Goal: Find contact information: Find contact information

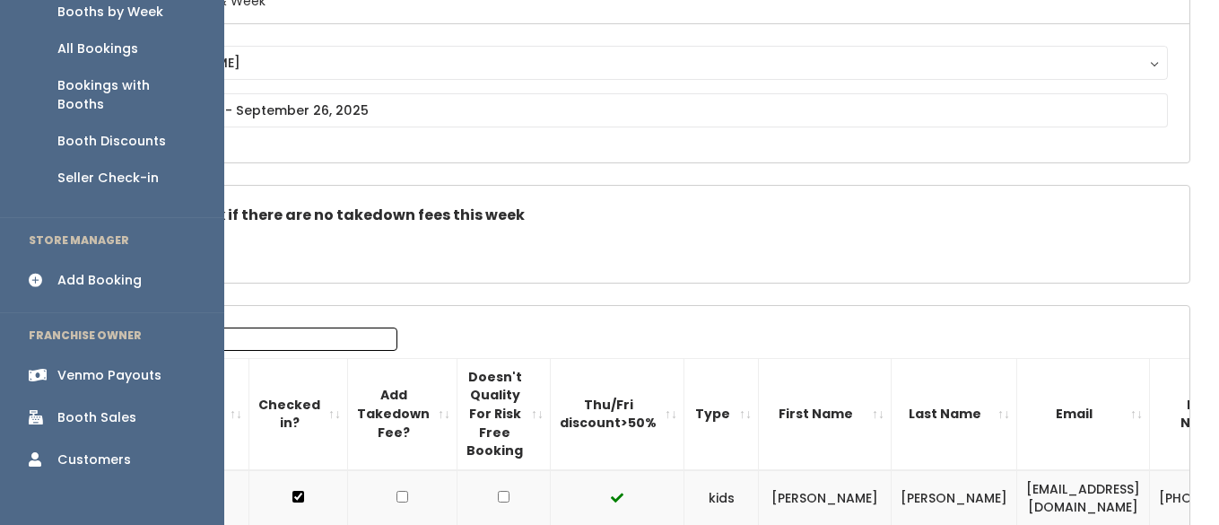
scroll to position [170, 0]
click at [135, 130] on div "Booth Discounts" at bounding box center [111, 139] width 109 height 19
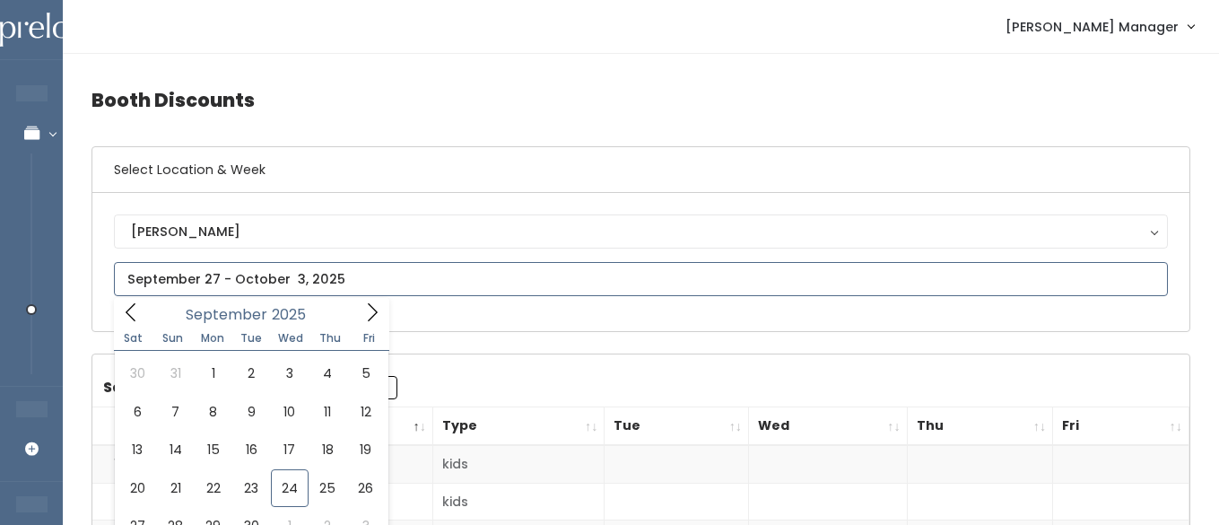
click at [265, 284] on input "text" at bounding box center [641, 279] width 1054 height 34
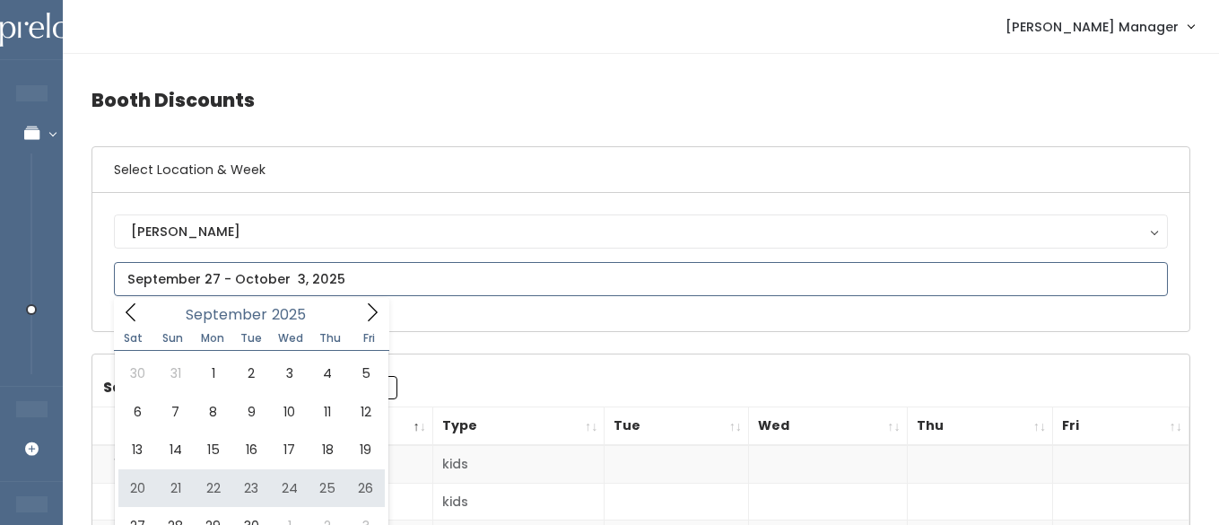
type input "September 20 to September 26"
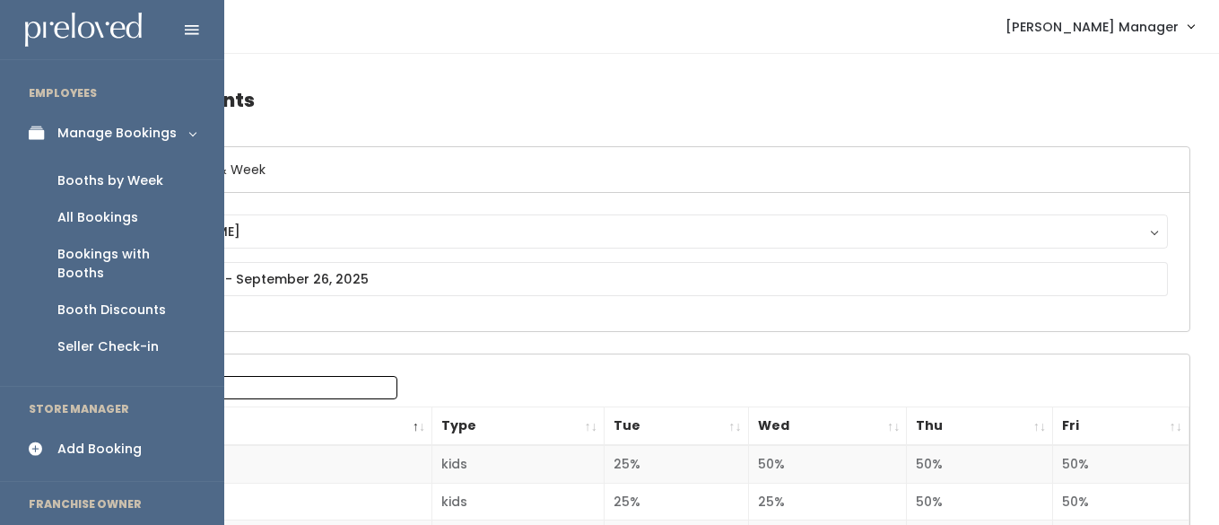
click at [88, 179] on div "Booths by Week" at bounding box center [110, 180] width 106 height 19
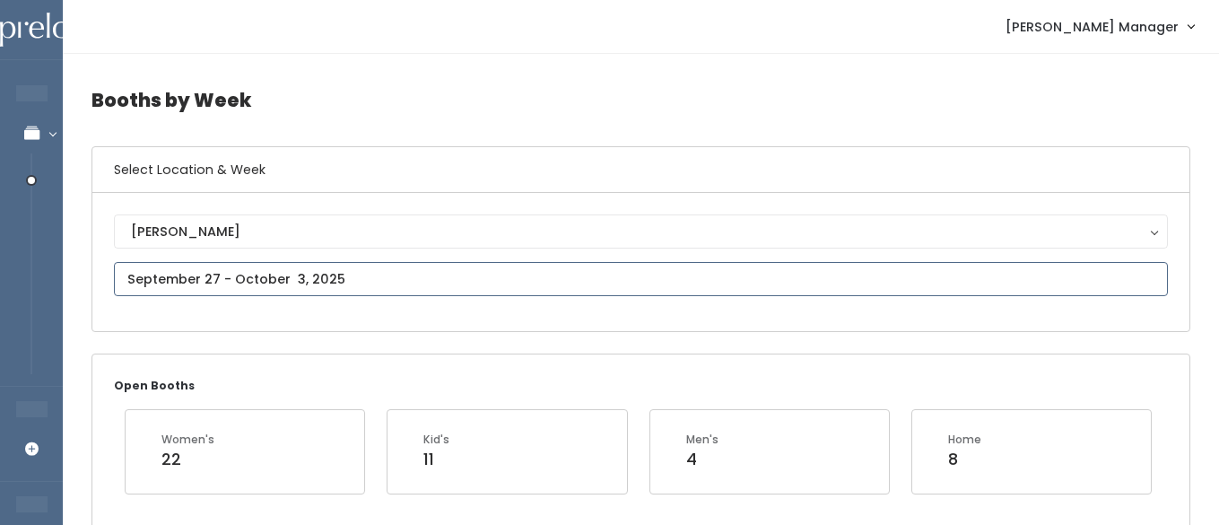
click at [232, 279] on input "text" at bounding box center [641, 279] width 1054 height 34
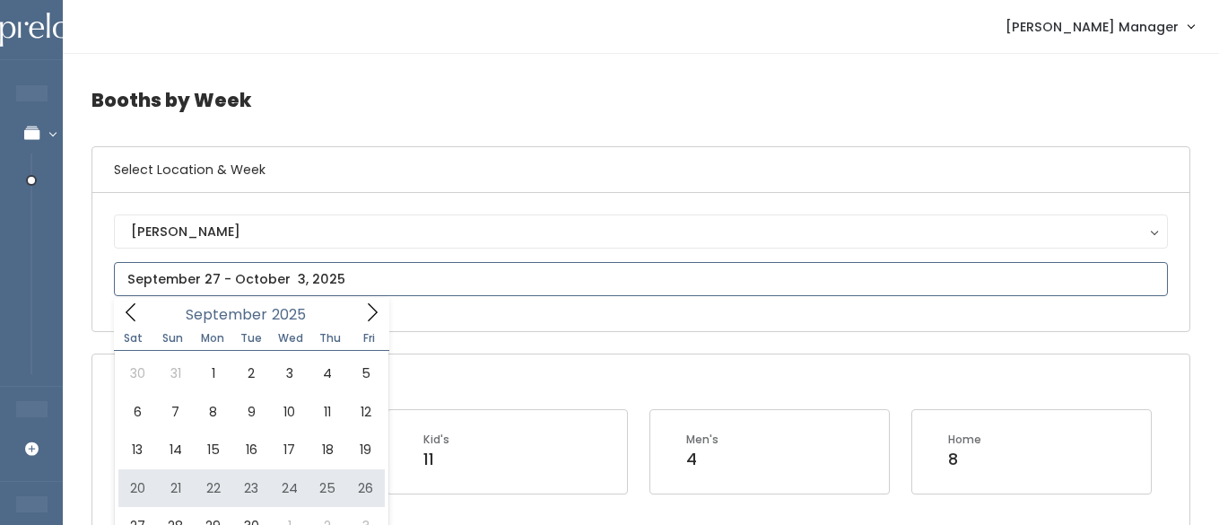
type input "September 20 to September 26"
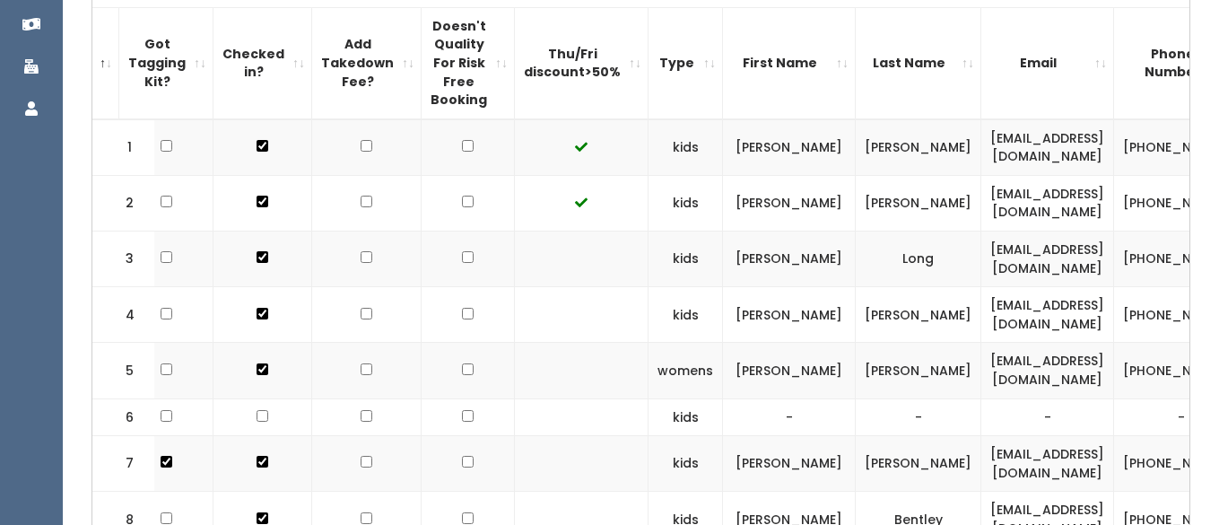
scroll to position [0, 46]
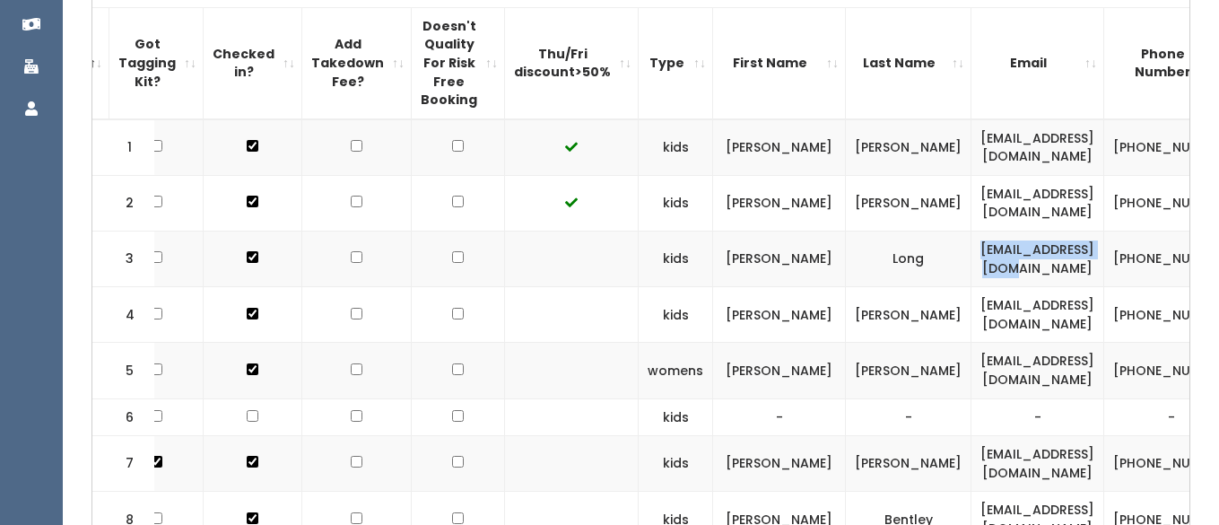
drag, startPoint x: 1012, startPoint y: 258, endPoint x: 1163, endPoint y: 258, distance: 150.7
click at [1105, 258] on td "[EMAIL_ADDRESS][DOMAIN_NAME]" at bounding box center [1038, 259] width 133 height 56
copy td "[EMAIL_ADDRESS][DOMAIN_NAME]"
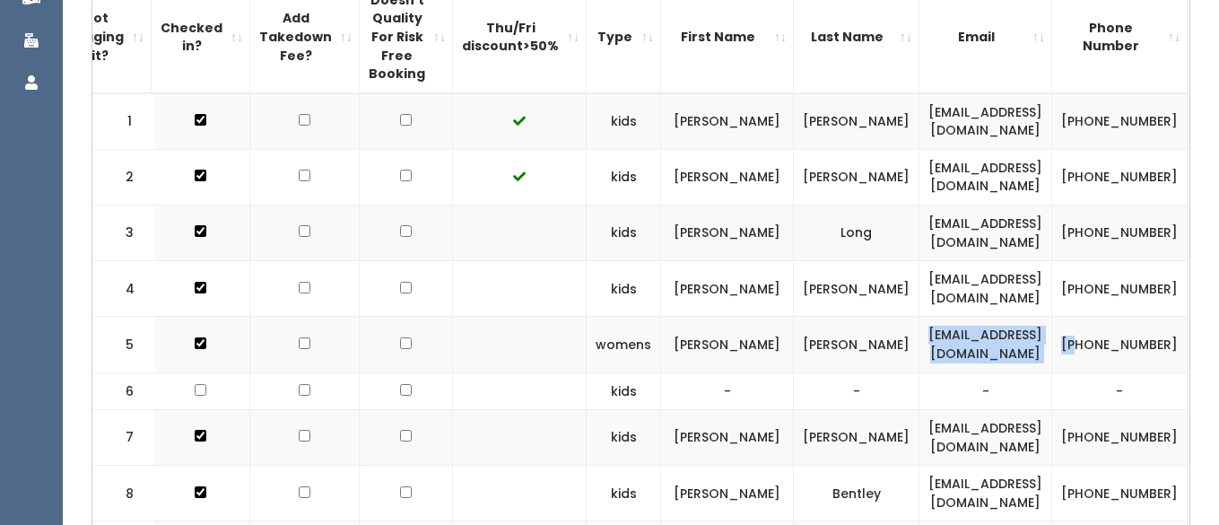
scroll to position [0, 105]
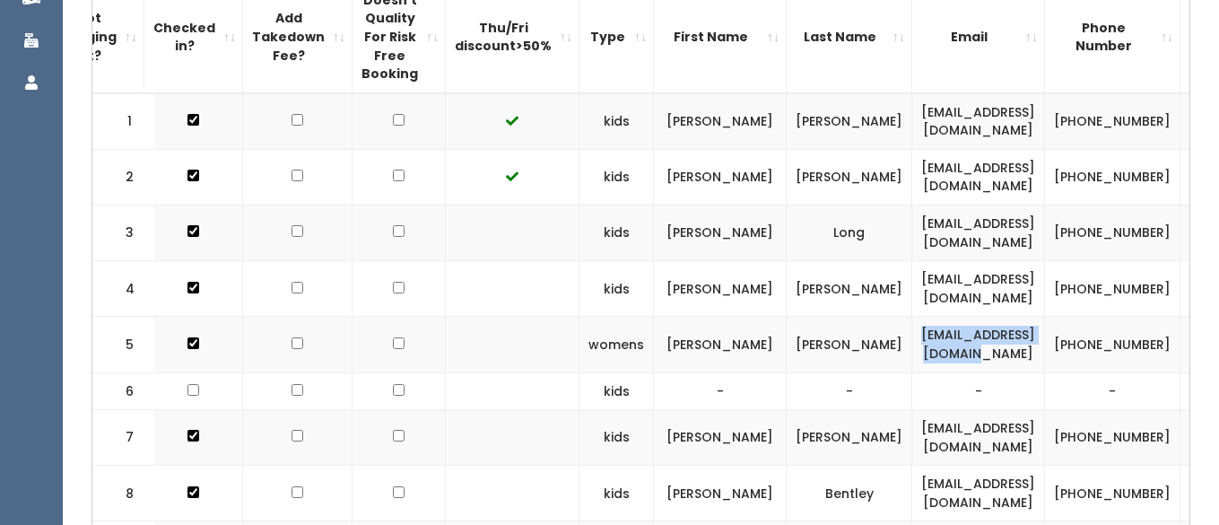
drag, startPoint x: 1001, startPoint y: 344, endPoint x: 1115, endPoint y: 345, distance: 114.0
click at [1045, 345] on td "[EMAIL_ADDRESS][DOMAIN_NAME]" at bounding box center [979, 345] width 133 height 56
copy td "[EMAIL_ADDRESS][DOMAIN_NAME]"
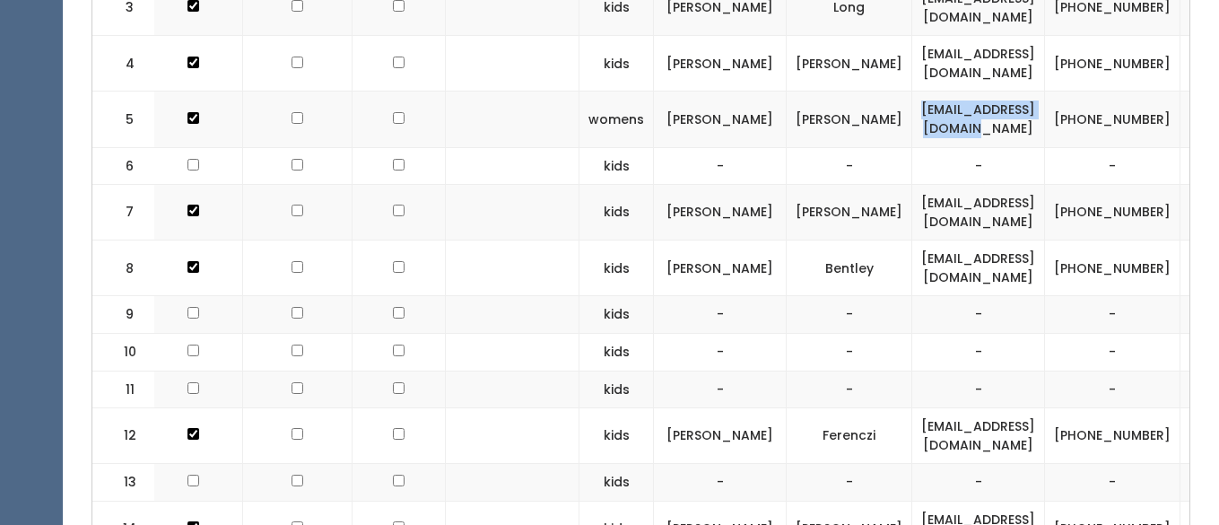
scroll to position [775, 0]
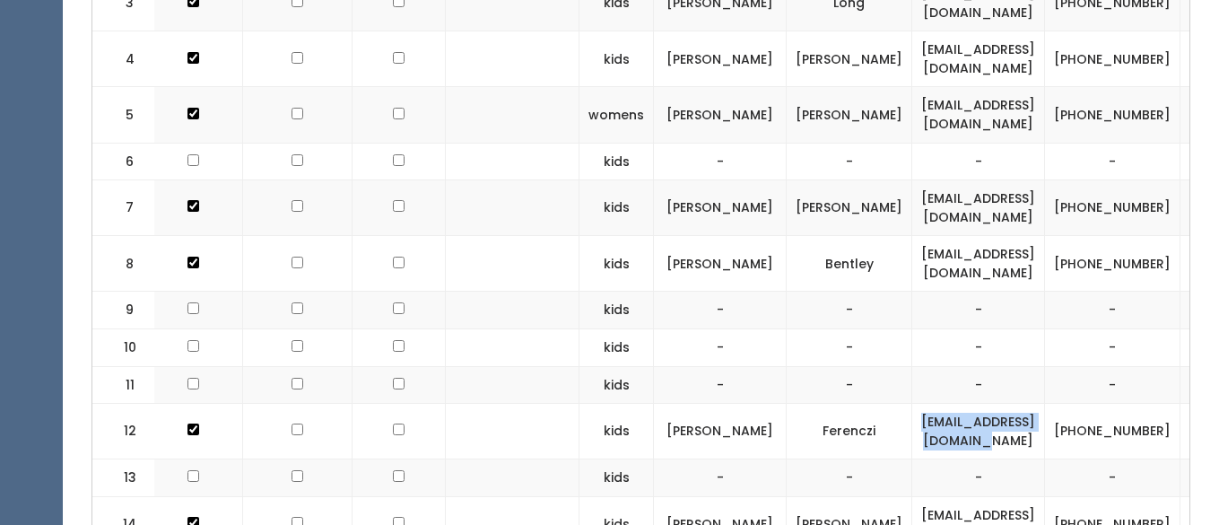
drag, startPoint x: 949, startPoint y: 429, endPoint x: 1114, endPoint y: 439, distance: 165.4
click at [1045, 439] on td "[EMAIL_ADDRESS][DOMAIN_NAME]" at bounding box center [979, 432] width 133 height 56
copy td "[EMAIL_ADDRESS][DOMAIN_NAME]"
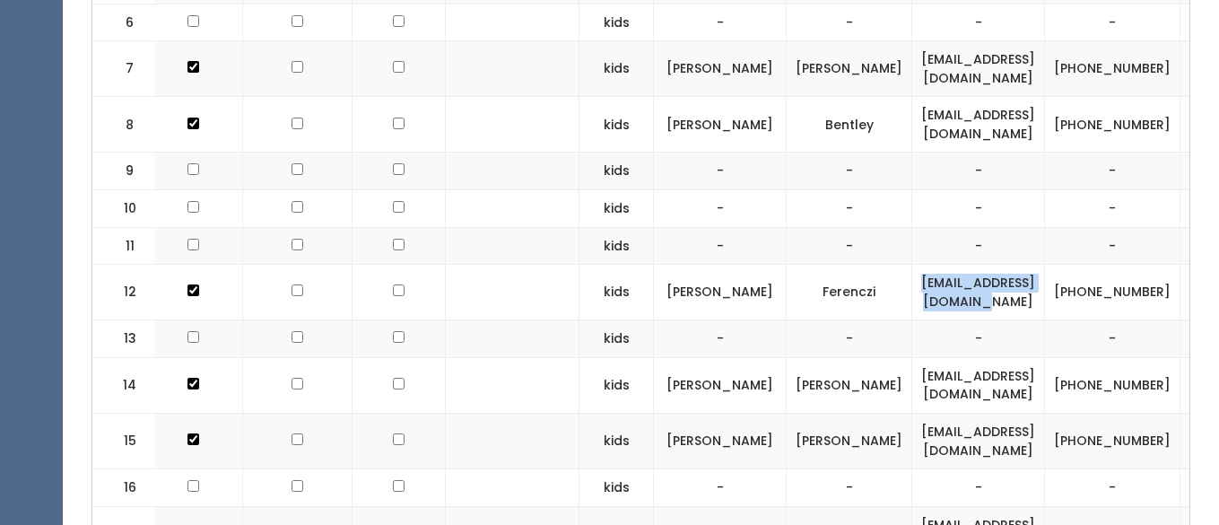
scroll to position [916, 0]
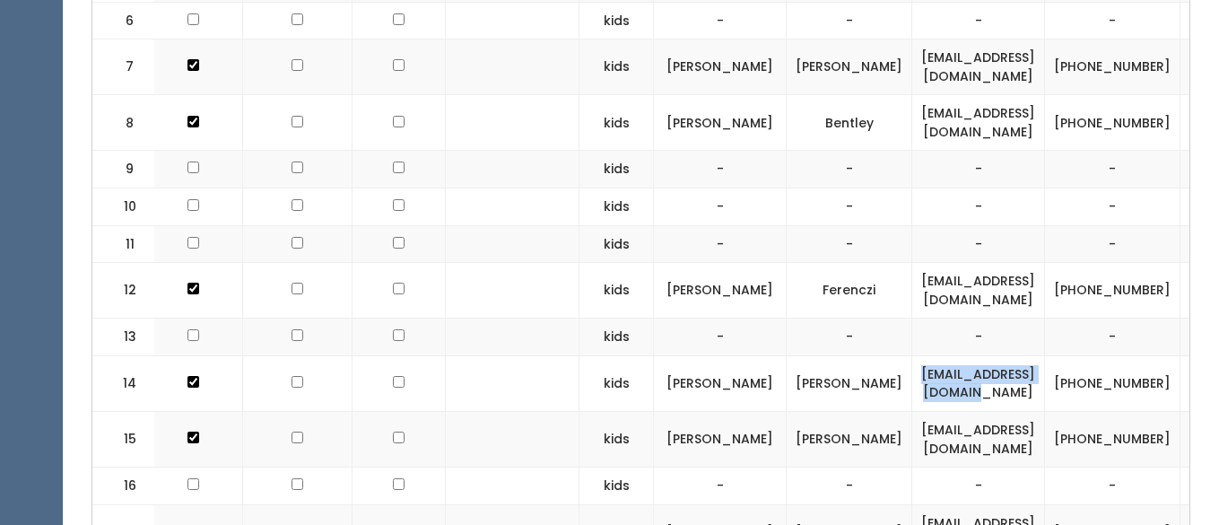
drag, startPoint x: 950, startPoint y: 378, endPoint x: 1110, endPoint y: 389, distance: 160.1
click at [1045, 389] on td "[EMAIL_ADDRESS][DOMAIN_NAME]" at bounding box center [979, 383] width 133 height 56
copy td "[EMAIL_ADDRESS][DOMAIN_NAME]"
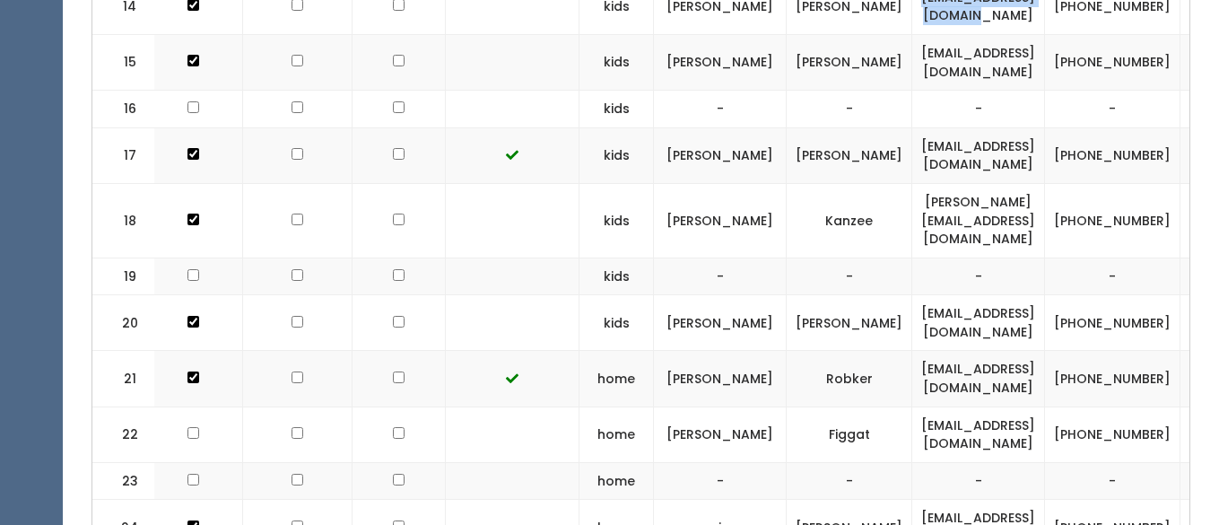
scroll to position [1303, 0]
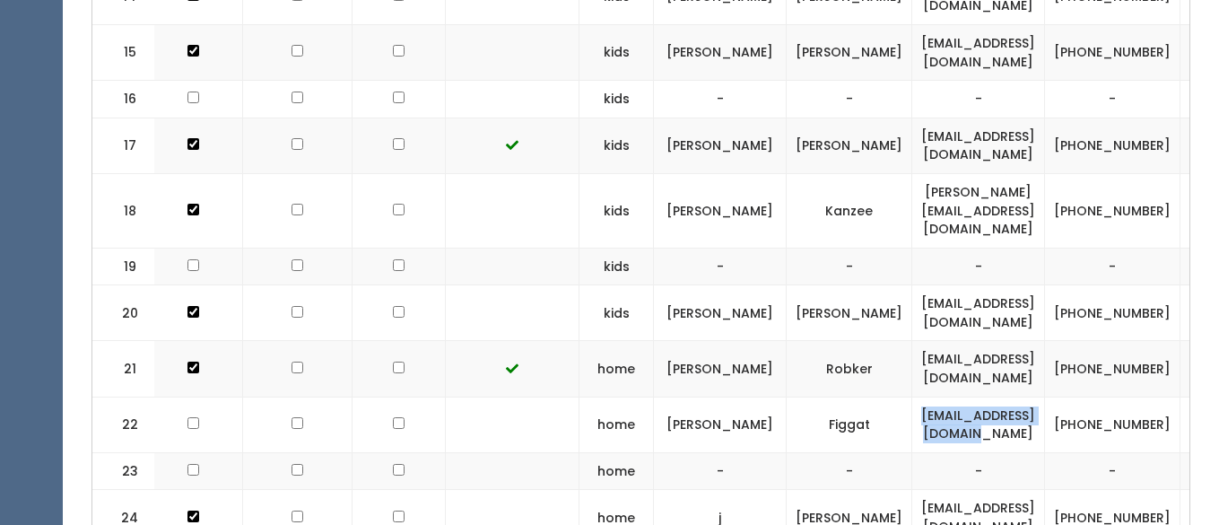
drag, startPoint x: 951, startPoint y: 405, endPoint x: 1111, endPoint y: 415, distance: 160.0
click at [1045, 414] on td "[EMAIL_ADDRESS][DOMAIN_NAME]" at bounding box center [979, 425] width 133 height 56
copy td "[EMAIL_ADDRESS][DOMAIN_NAME]"
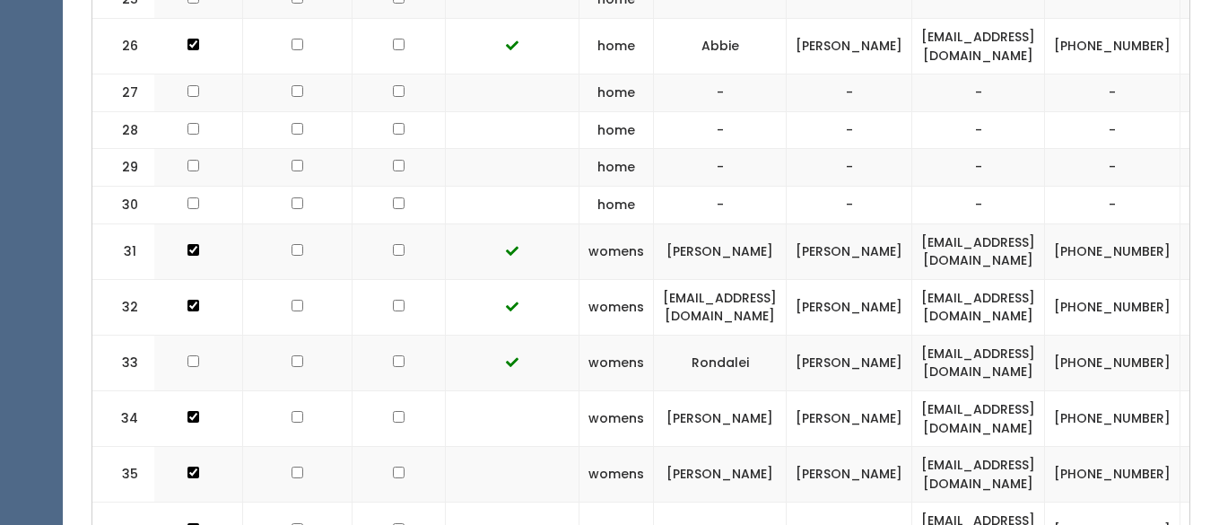
scroll to position [1887, 0]
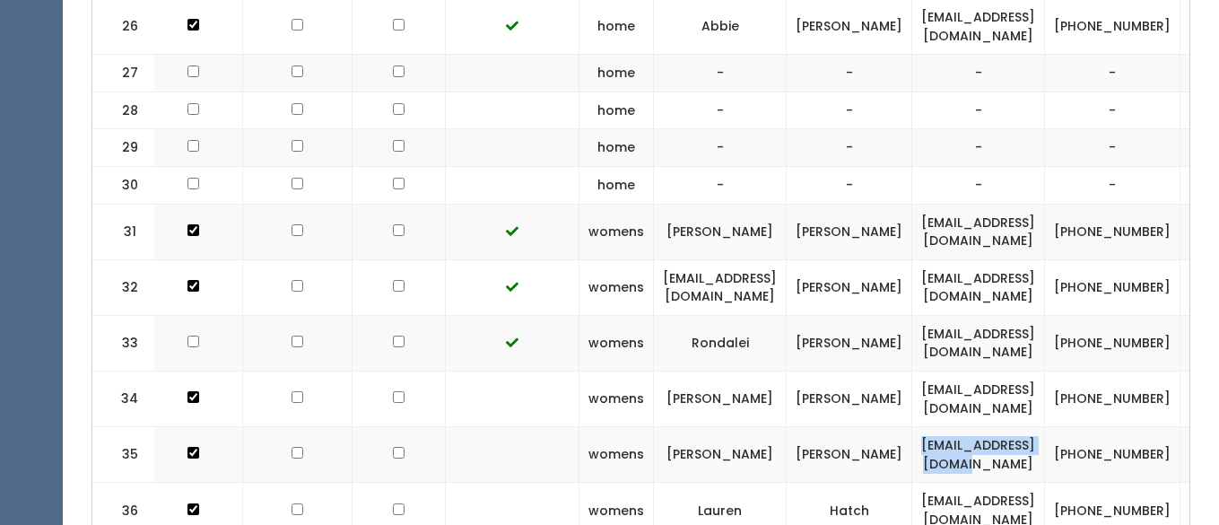
drag, startPoint x: 954, startPoint y: 434, endPoint x: 1070, endPoint y: 447, distance: 116.4
click at [1045, 447] on td "[EMAIL_ADDRESS][DOMAIN_NAME]" at bounding box center [979, 455] width 133 height 56
copy td "[EMAIL_ADDRESS][DOMAIN_NAME]"
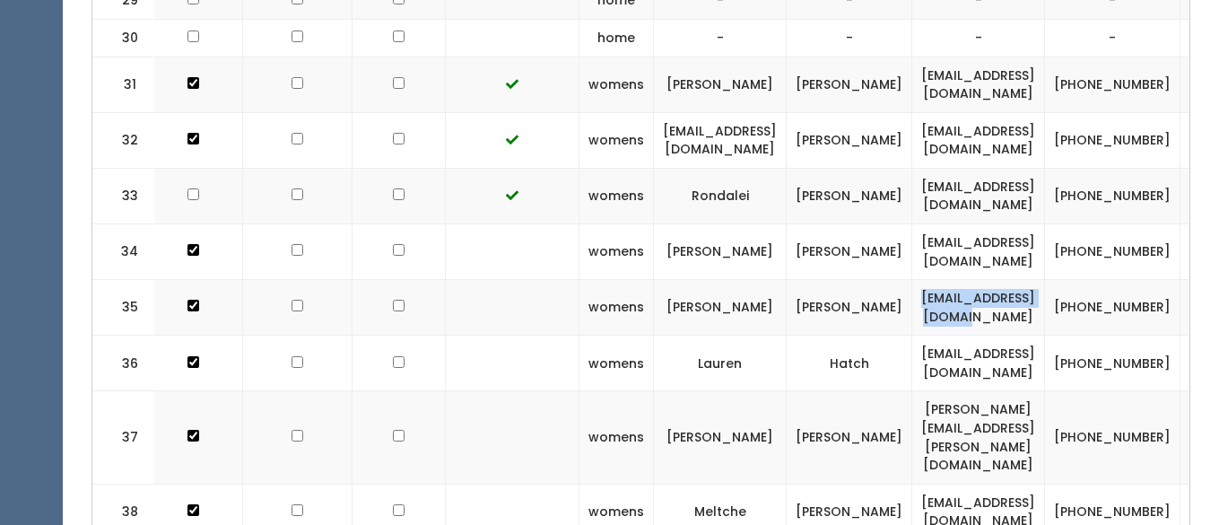
scroll to position [2047, 0]
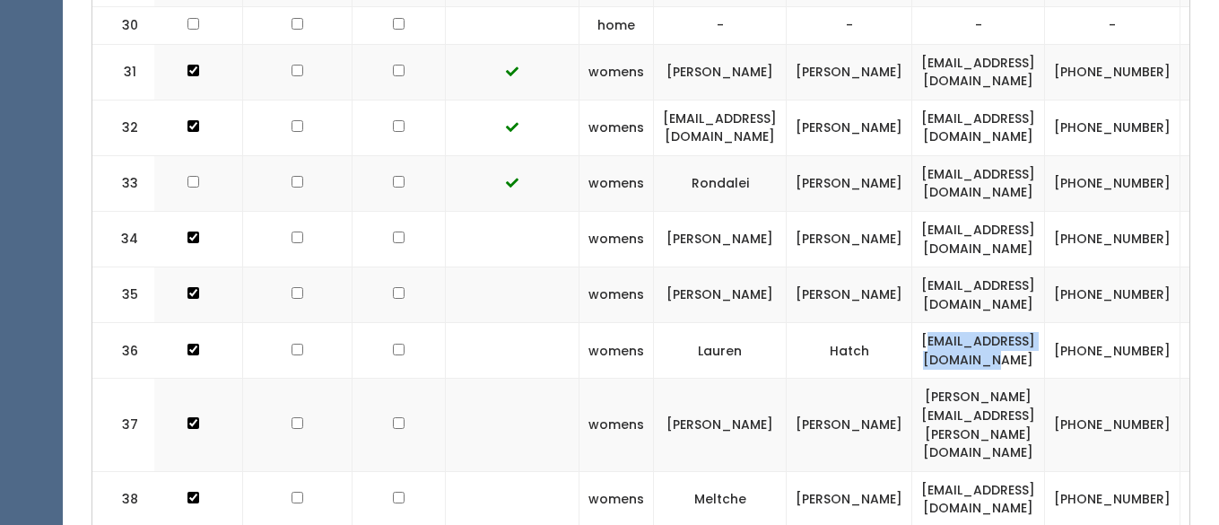
drag, startPoint x: 947, startPoint y: 333, endPoint x: 1065, endPoint y: 345, distance: 119.0
click at [1045, 345] on td "[EMAIL_ADDRESS][DOMAIN_NAME]" at bounding box center [979, 351] width 133 height 56
click at [933, 327] on td "[EMAIL_ADDRESS][DOMAIN_NAME]" at bounding box center [979, 351] width 133 height 56
drag, startPoint x: 943, startPoint y: 329, endPoint x: 1113, endPoint y: 328, distance: 170.5
click at [1045, 328] on td "[EMAIL_ADDRESS][DOMAIN_NAME]" at bounding box center [979, 351] width 133 height 56
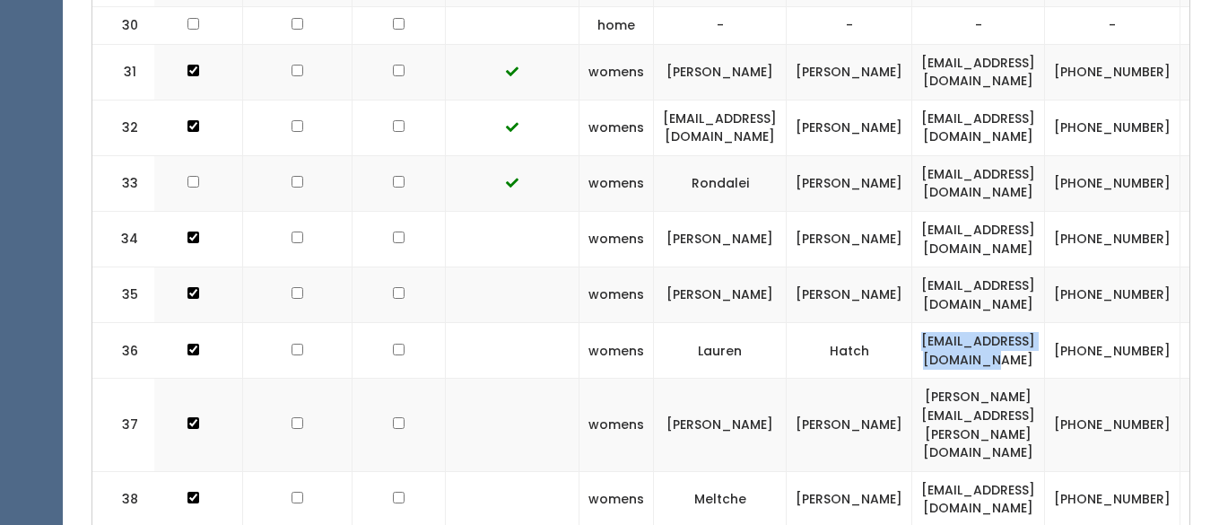
copy td "[EMAIL_ADDRESS][DOMAIN_NAME]"
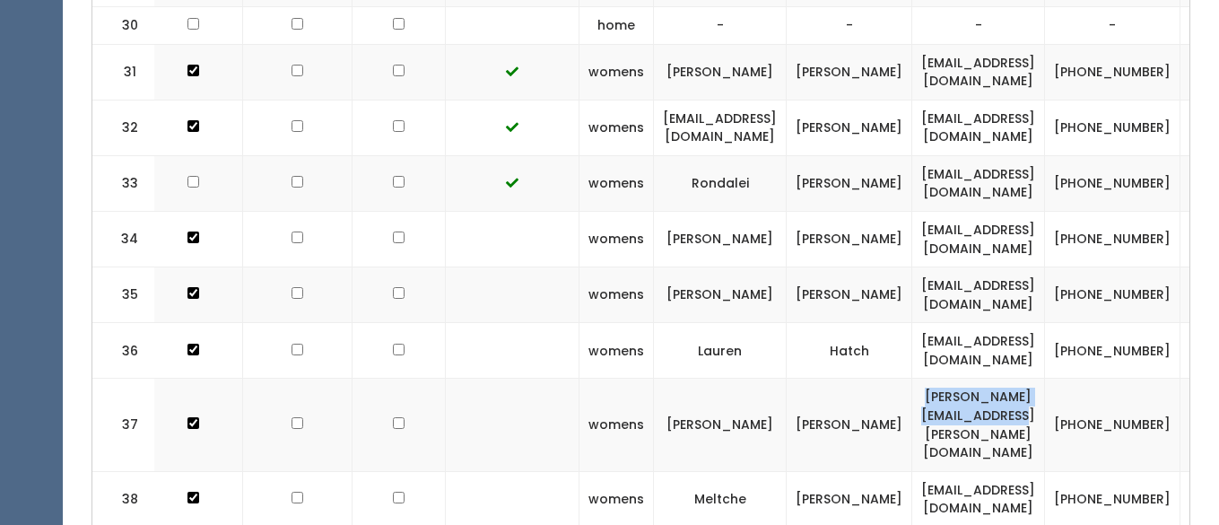
drag, startPoint x: 937, startPoint y: 387, endPoint x: 1121, endPoint y: 390, distance: 184.0
click at [1045, 390] on td "[PERSON_NAME][EMAIL_ADDRESS][PERSON_NAME][DOMAIN_NAME]" at bounding box center [979, 425] width 133 height 92
copy td "[PERSON_NAME][EMAIL_ADDRESS][PERSON_NAME][DOMAIN_NAME]"
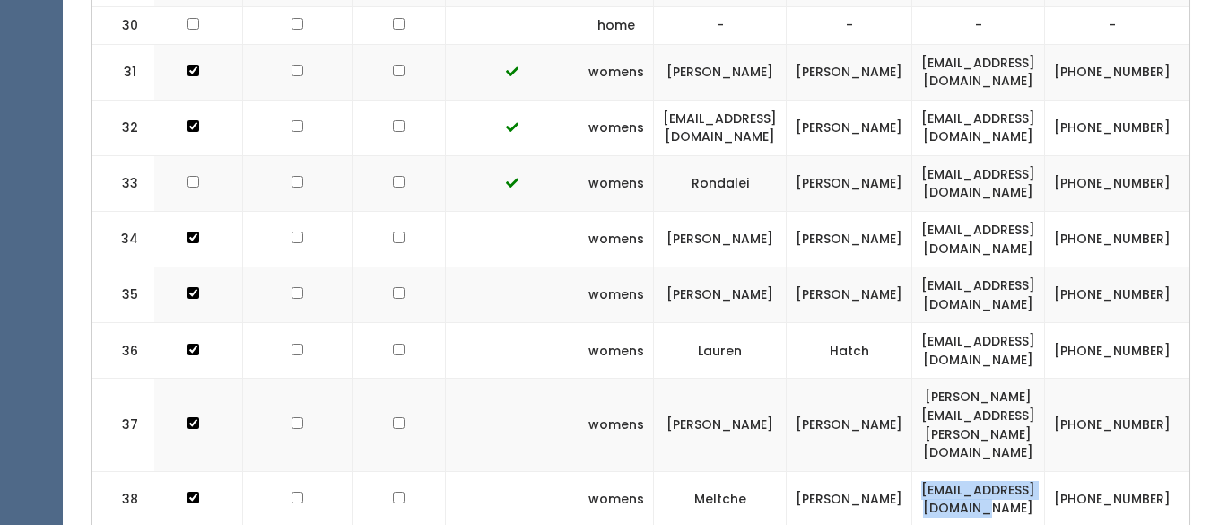
drag, startPoint x: 937, startPoint y: 441, endPoint x: 1063, endPoint y: 452, distance: 127.0
click at [1045, 471] on td "[EMAIL_ADDRESS][DOMAIN_NAME]" at bounding box center [979, 499] width 133 height 56
copy td "tomandmeltche@y"
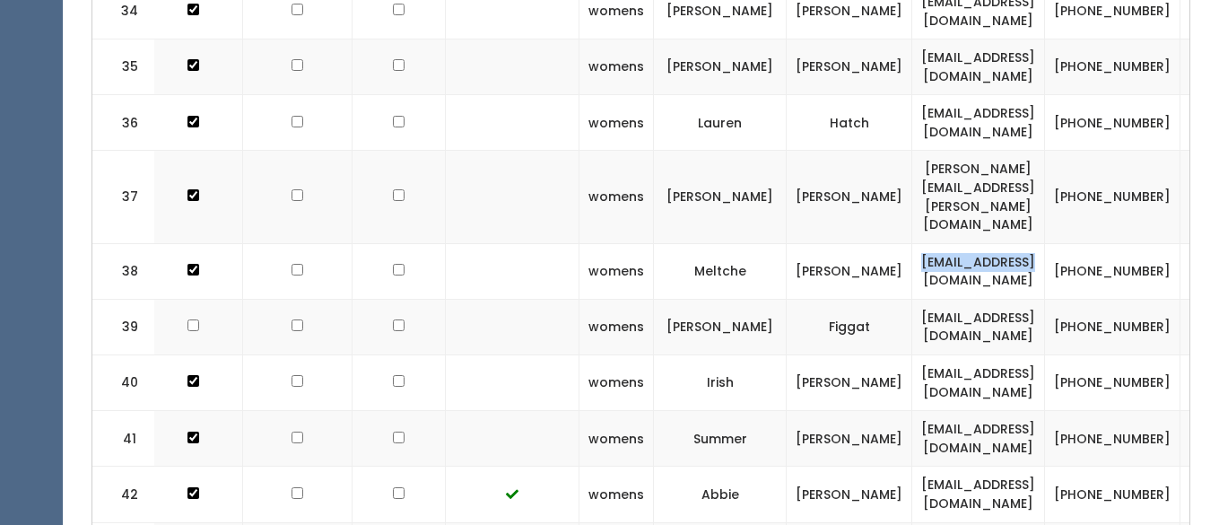
scroll to position [2275, 0]
drag, startPoint x: 947, startPoint y: 320, endPoint x: 1105, endPoint y: 327, distance: 158.1
click at [1045, 354] on td "[EMAIL_ADDRESS][DOMAIN_NAME]" at bounding box center [979, 382] width 133 height 56
copy td "[EMAIL_ADDRESS][DOMAIN_NAME]"
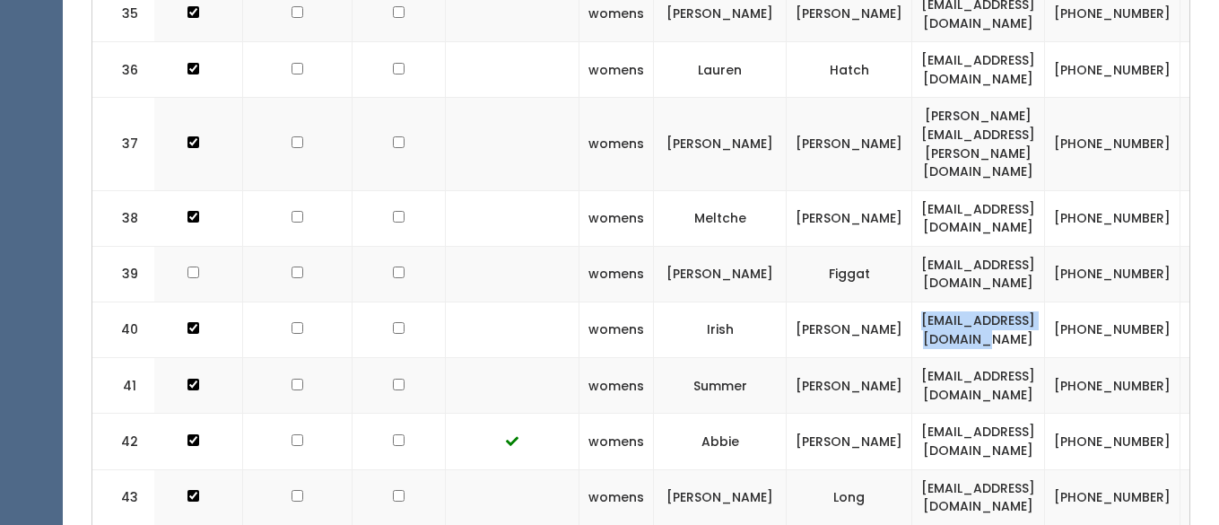
scroll to position [2353, 0]
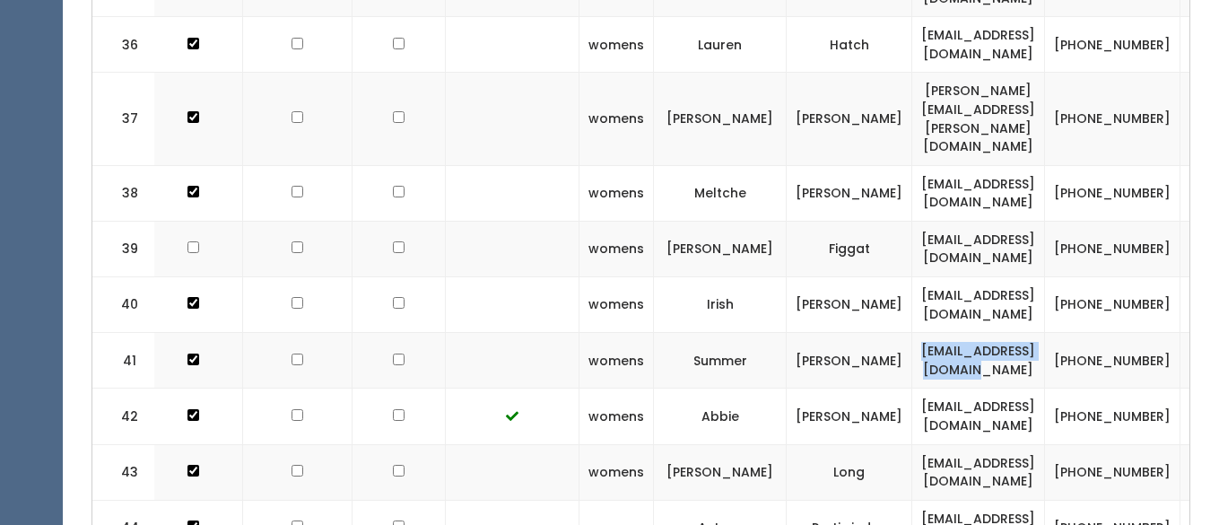
drag, startPoint x: 943, startPoint y: 307, endPoint x: 1100, endPoint y: 316, distance: 157.3
click at [1045, 333] on td "[EMAIL_ADDRESS][DOMAIN_NAME]" at bounding box center [979, 361] width 133 height 56
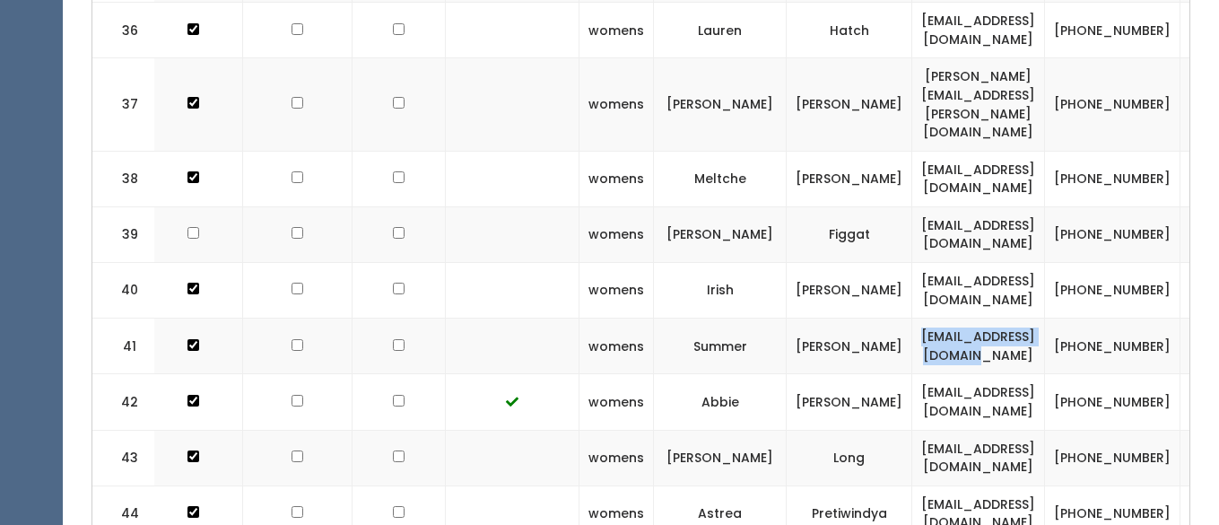
scroll to position [2378, 0]
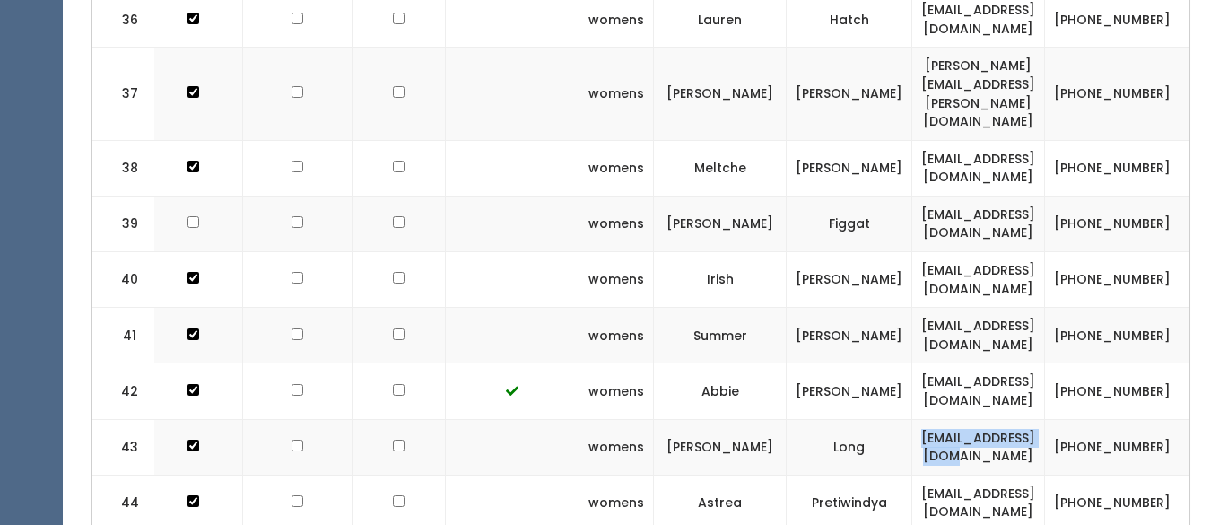
drag, startPoint x: 954, startPoint y: 391, endPoint x: 1105, endPoint y: 399, distance: 151.0
click at [1045, 419] on td "[EMAIL_ADDRESS][DOMAIN_NAME]" at bounding box center [979, 447] width 133 height 56
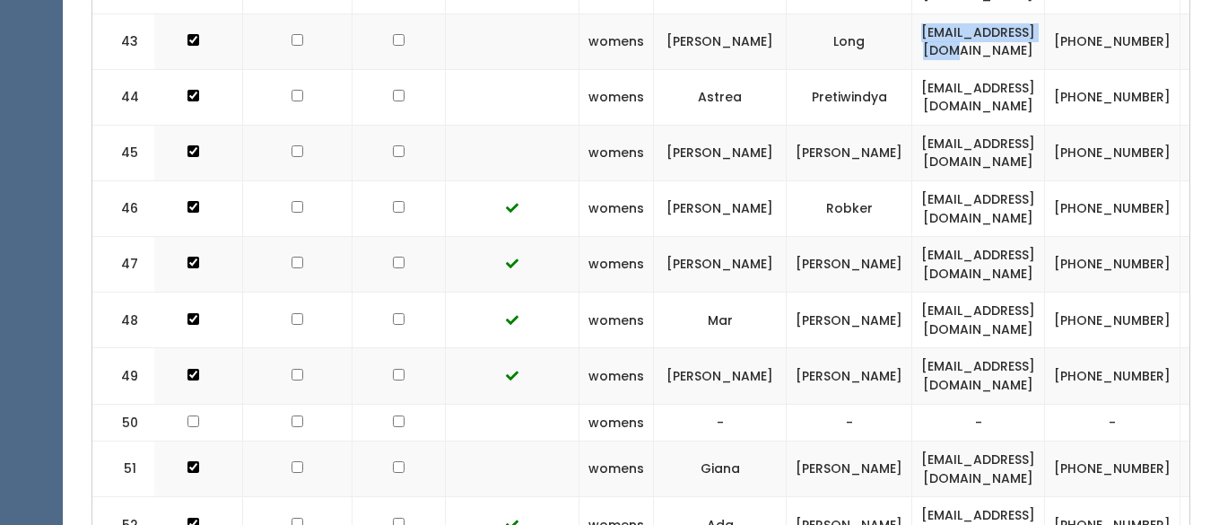
scroll to position [2797, 0]
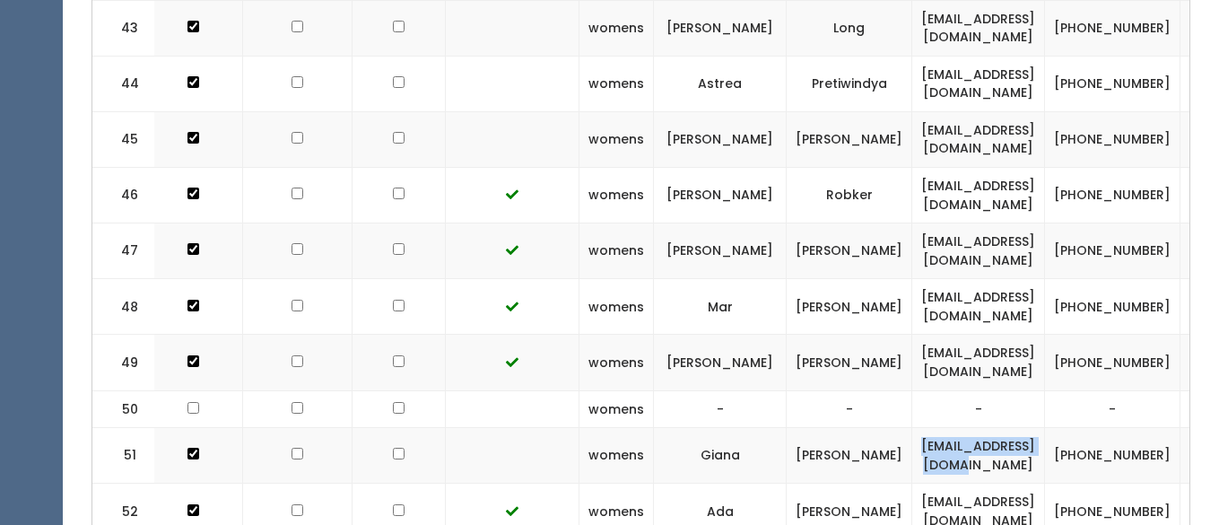
drag, startPoint x: 958, startPoint y: 400, endPoint x: 1103, endPoint y: 405, distance: 144.5
click at [1045, 428] on td "[EMAIL_ADDRESS][DOMAIN_NAME]" at bounding box center [979, 456] width 133 height 56
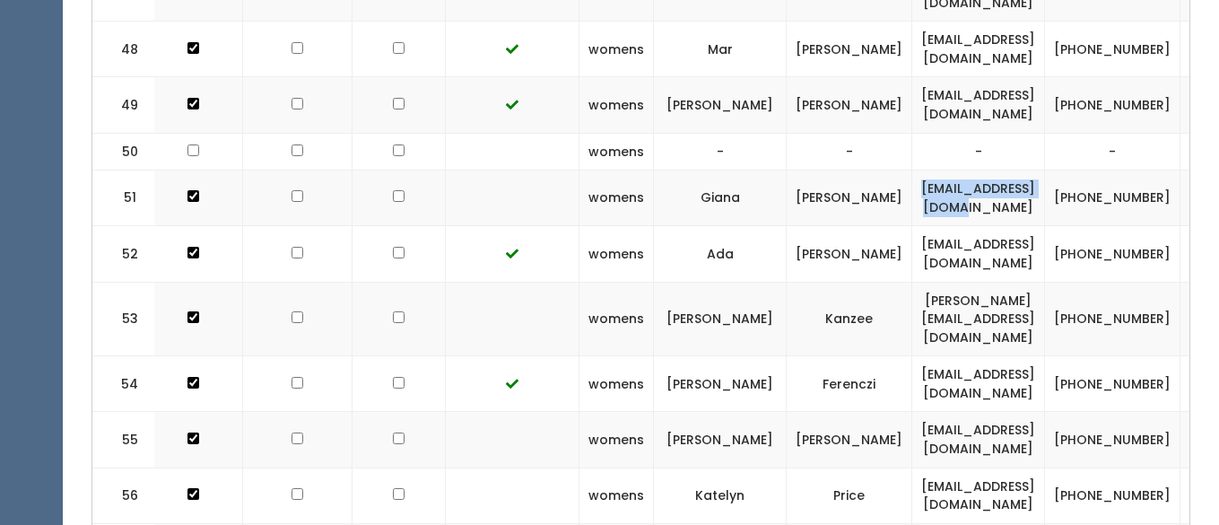
scroll to position [3059, 0]
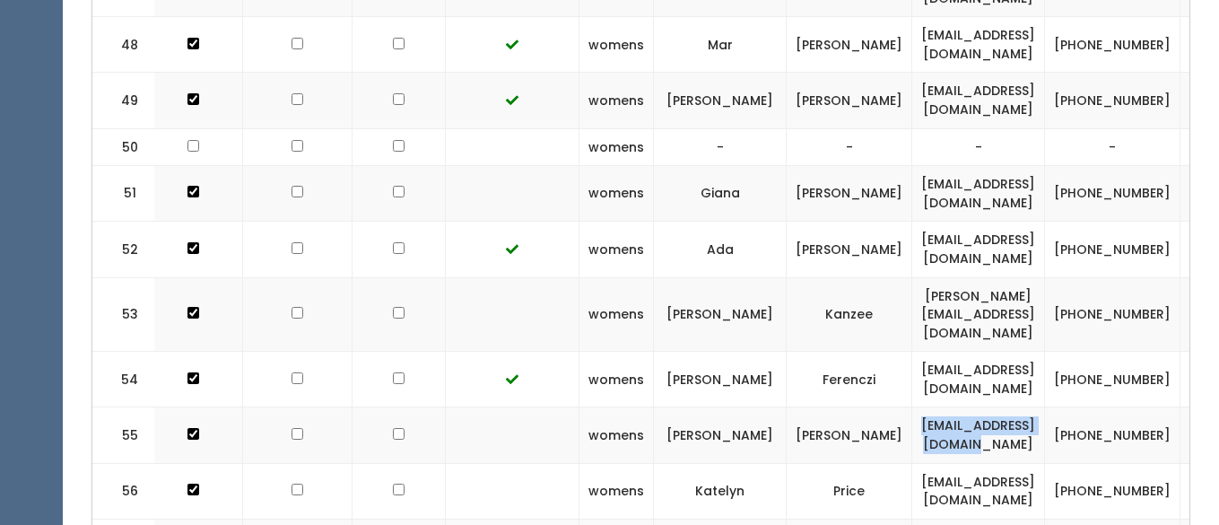
drag, startPoint x: 952, startPoint y: 356, endPoint x: 1105, endPoint y: 364, distance: 153.6
click at [1045, 407] on td "[EMAIL_ADDRESS][DOMAIN_NAME]" at bounding box center [979, 435] width 133 height 56
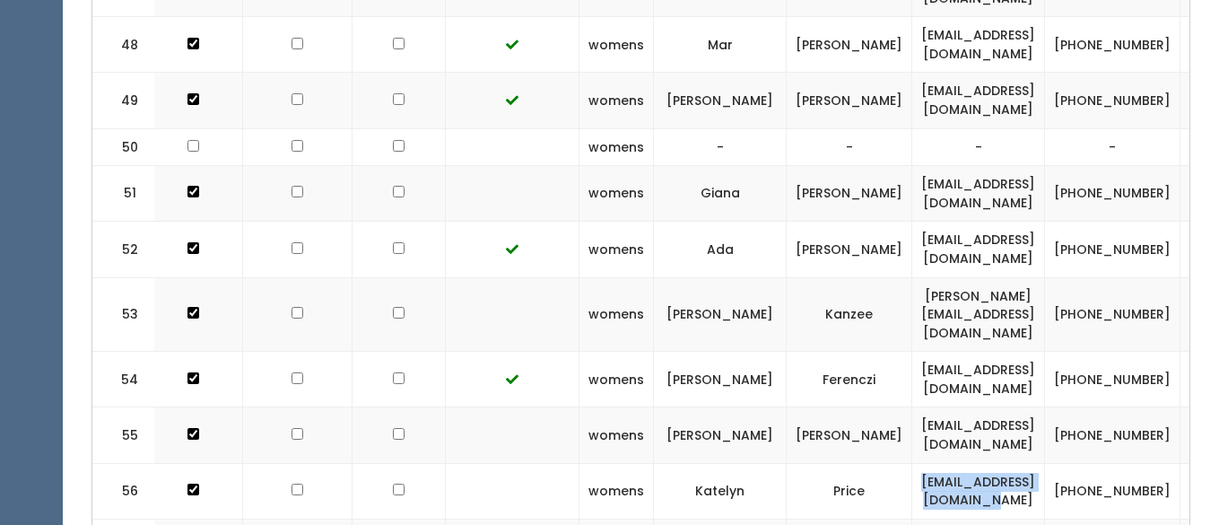
drag, startPoint x: 943, startPoint y: 416, endPoint x: 1112, endPoint y: 417, distance: 168.7
click at [1045, 463] on td "[EMAIL_ADDRESS][DOMAIN_NAME]" at bounding box center [979, 491] width 133 height 56
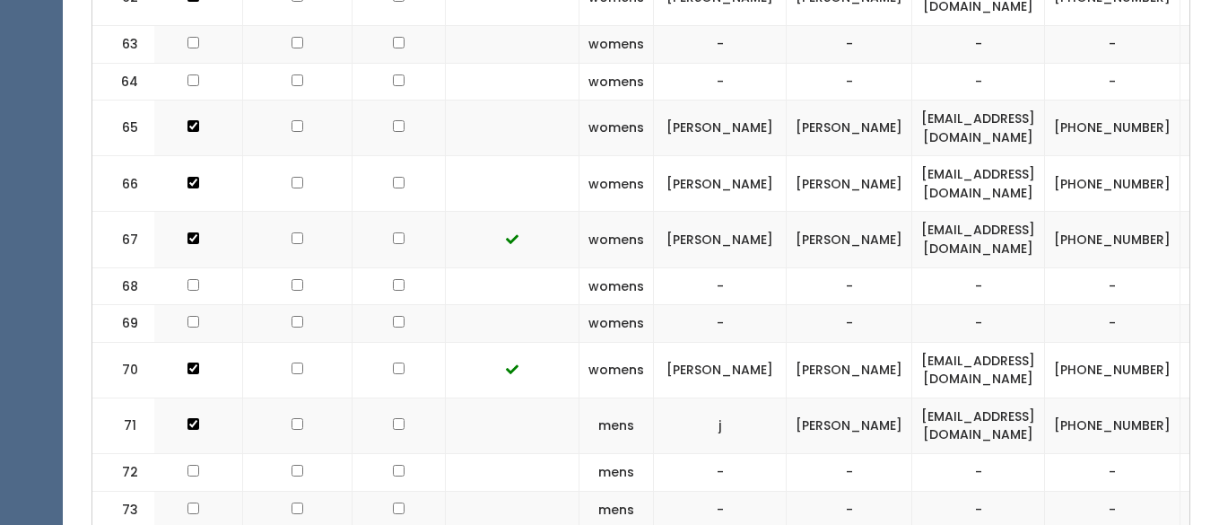
scroll to position [3839, 0]
